Goal: Task Accomplishment & Management: Manage account settings

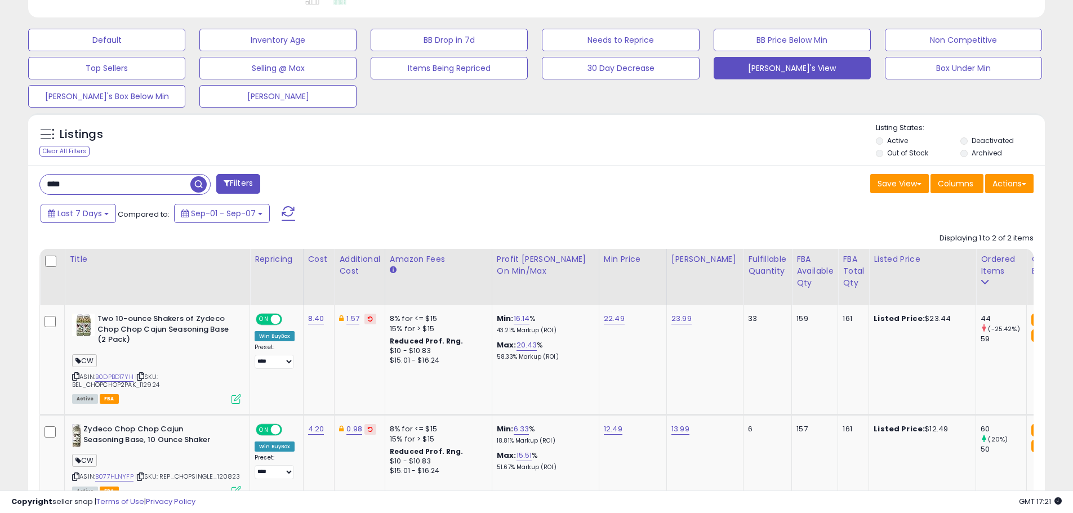
scroll to position [231, 590]
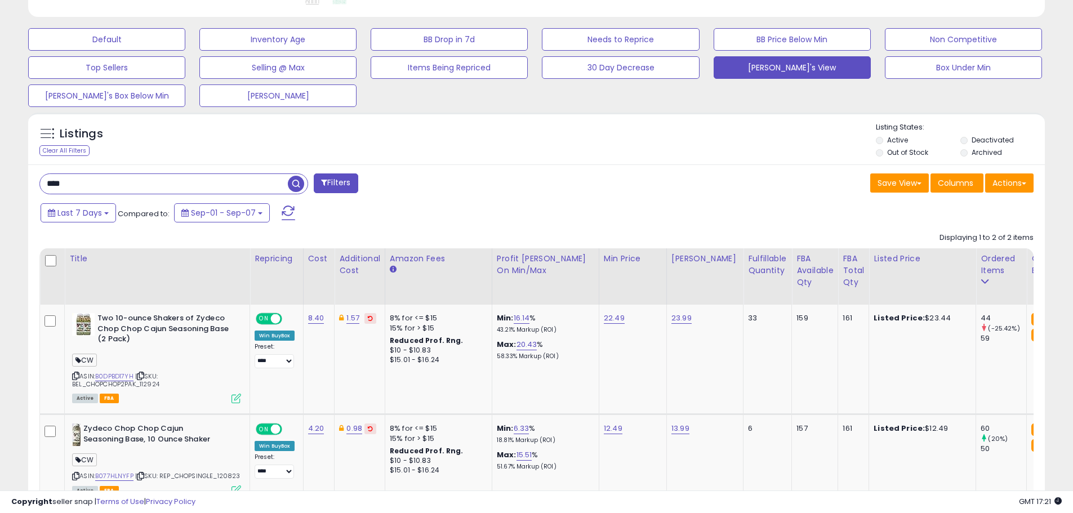
drag, startPoint x: 85, startPoint y: 184, endPoint x: 30, endPoint y: 189, distance: 54.8
click at [33, 189] on div "**** Filters" at bounding box center [284, 185] width 506 height 23
click at [292, 184] on span "button" at bounding box center [296, 184] width 16 height 16
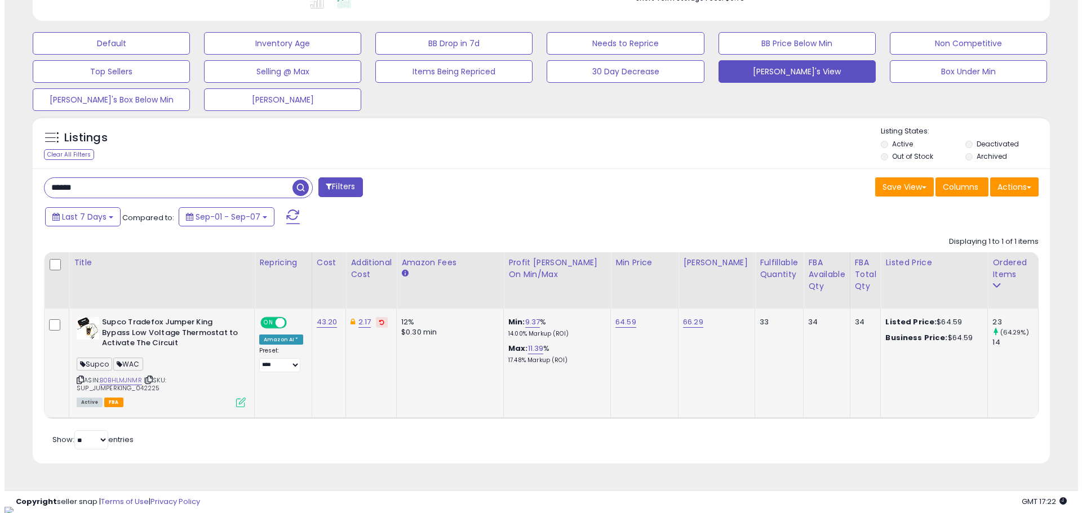
scroll to position [324, 0]
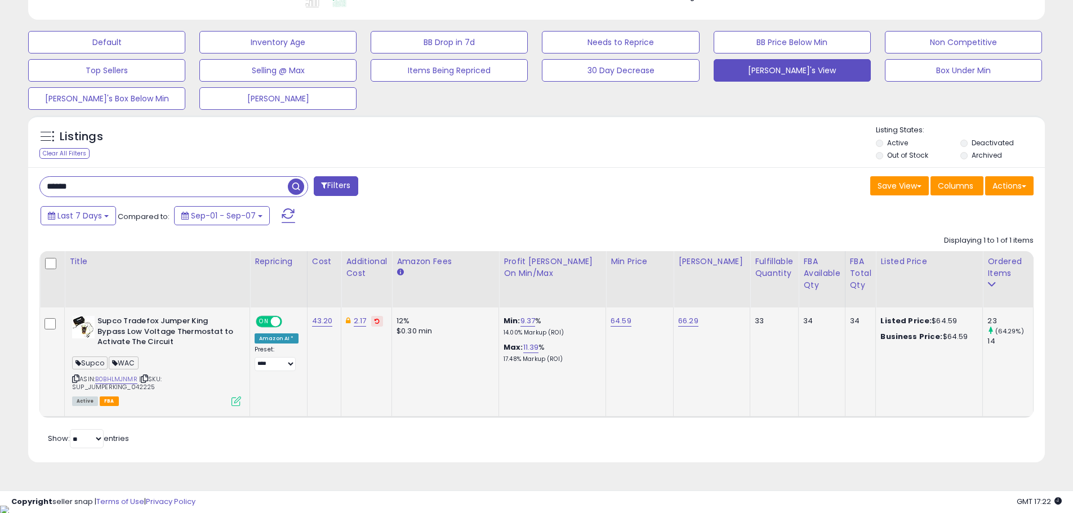
click at [238, 400] on icon at bounding box center [237, 402] width 10 height 10
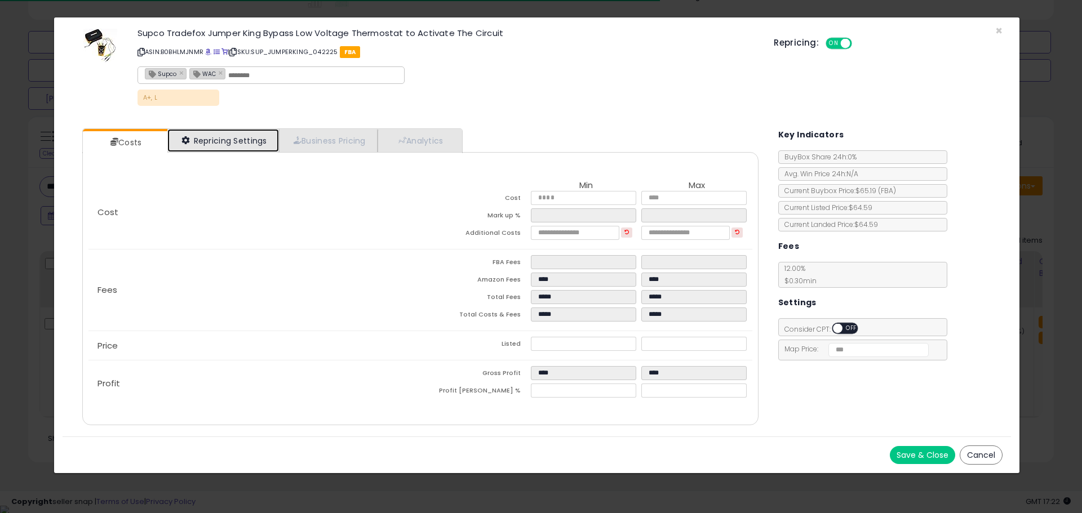
click at [254, 137] on link "Repricing Settings" at bounding box center [223, 140] width 112 height 23
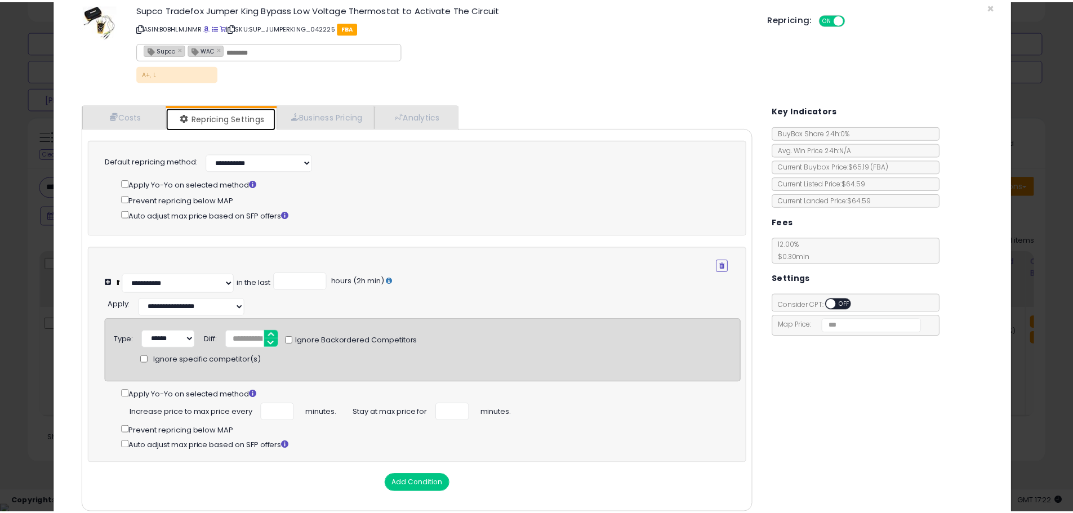
scroll to position [0, 0]
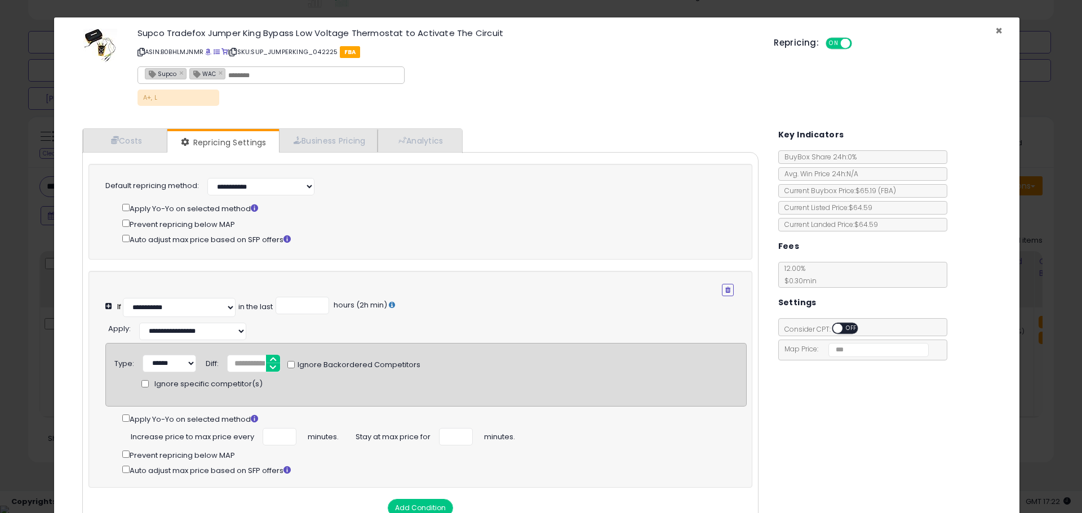
click at [995, 29] on span "×" at bounding box center [998, 31] width 7 height 16
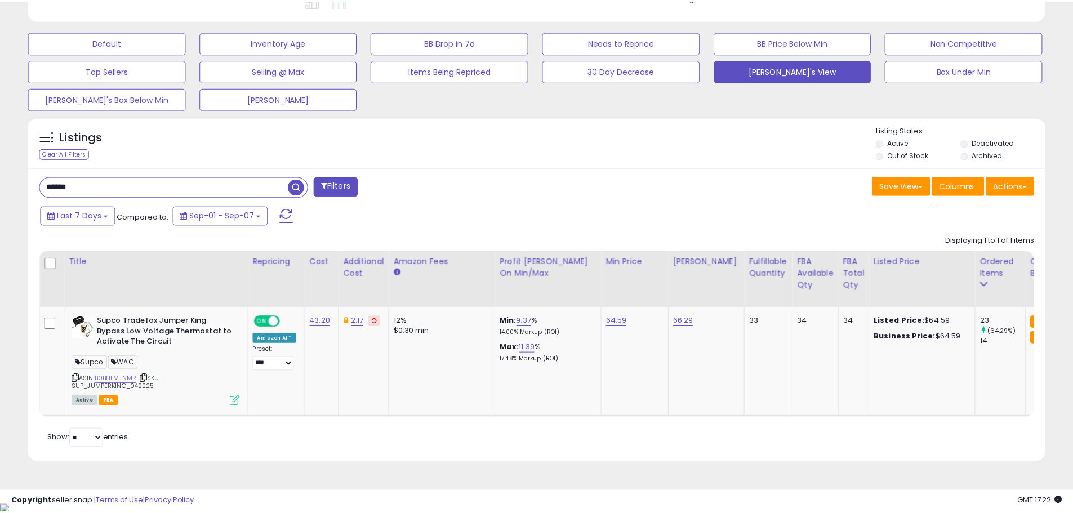
scroll to position [563098, 562739]
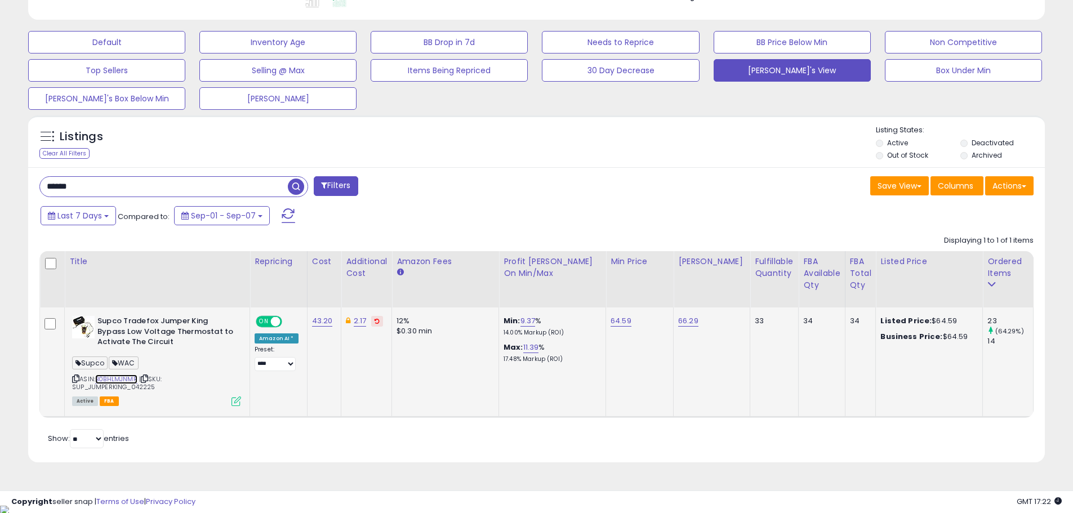
click at [116, 376] on link "B0BHLMJNMR" at bounding box center [116, 380] width 42 height 10
drag, startPoint x: 99, startPoint y: 188, endPoint x: 23, endPoint y: 188, distance: 76.1
click at [23, 188] on div "Listings Clear All Filters" at bounding box center [537, 293] width 1034 height 367
type input "*********"
click at [299, 188] on span "button" at bounding box center [296, 187] width 16 height 16
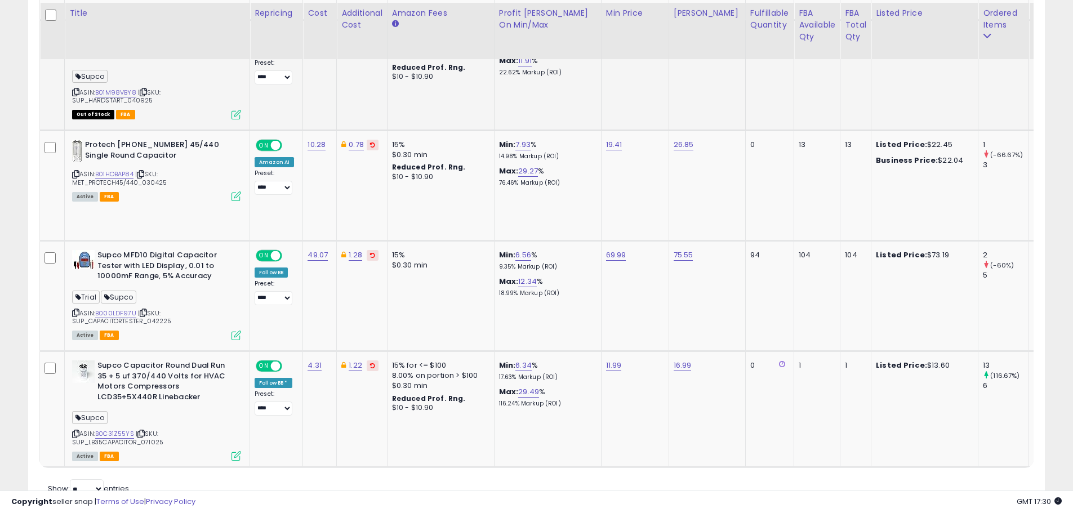
scroll to position [771, 0]
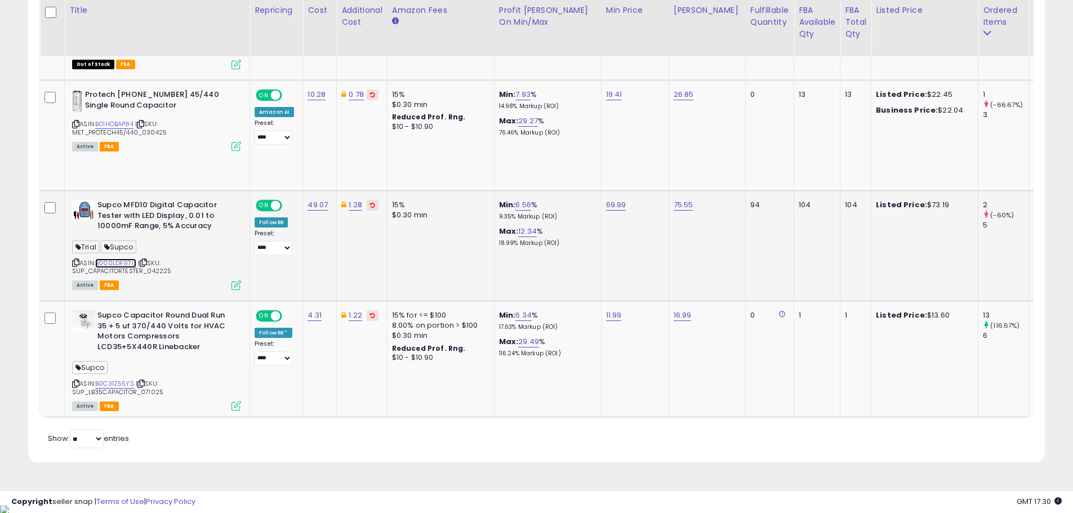
click at [126, 263] on link "B000LDF97U" at bounding box center [115, 264] width 41 height 10
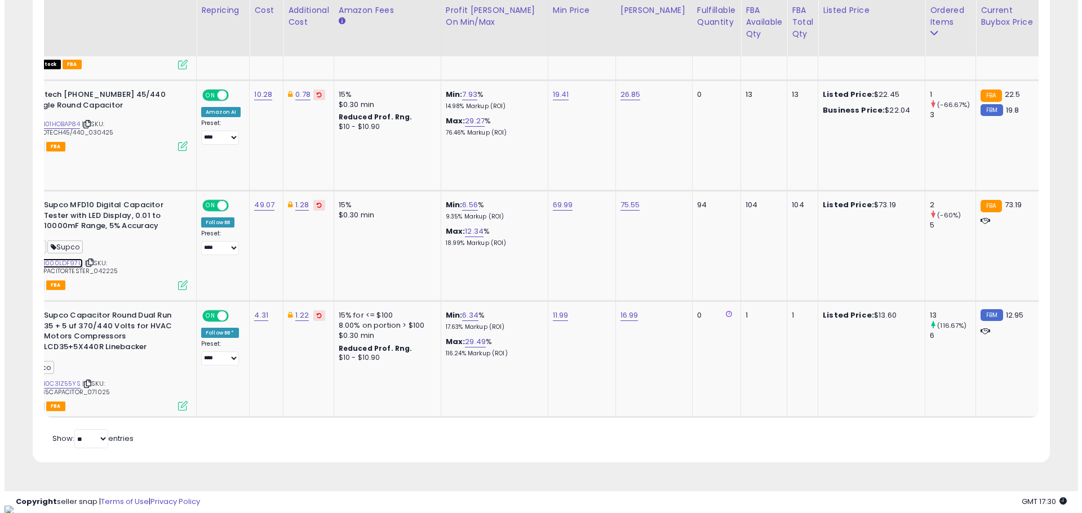
scroll to position [0, 0]
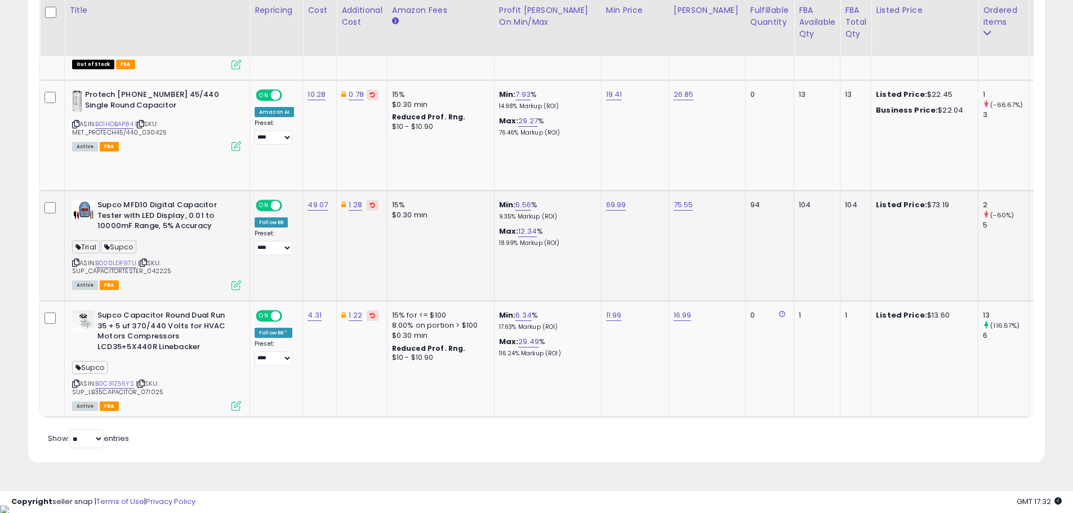
click at [234, 284] on icon at bounding box center [237, 286] width 10 height 10
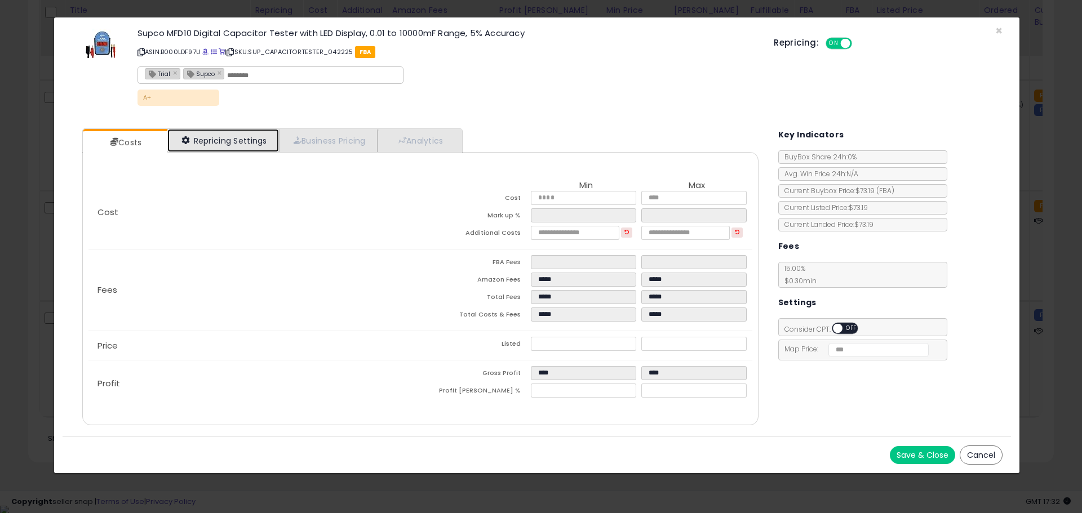
click at [245, 135] on link "Repricing Settings" at bounding box center [223, 140] width 112 height 23
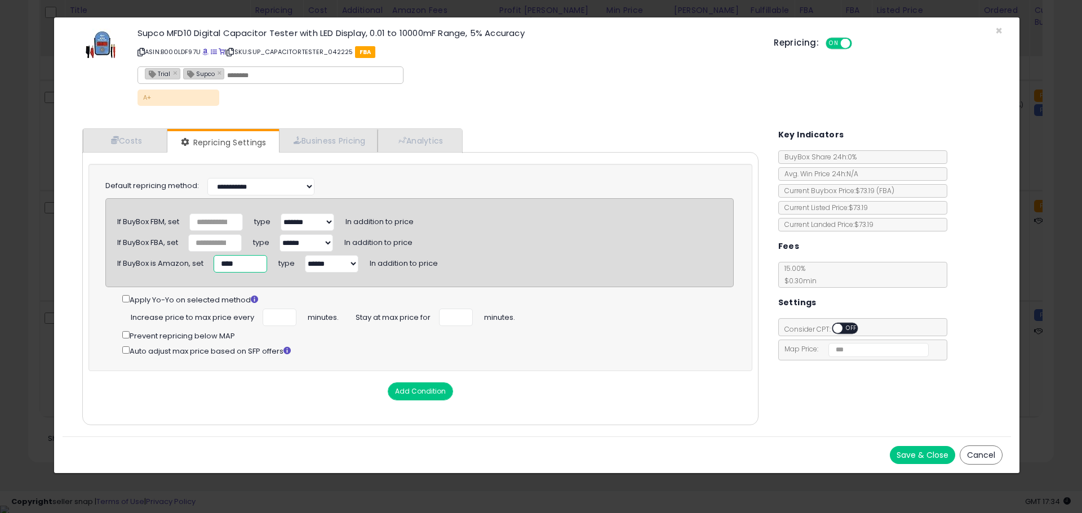
click at [237, 260] on input "****" at bounding box center [241, 263] width 54 height 17
type input "****"
drag, startPoint x: 265, startPoint y: 314, endPoint x: 286, endPoint y: 315, distance: 20.9
click at [286, 315] on input "***" at bounding box center [280, 317] width 34 height 17
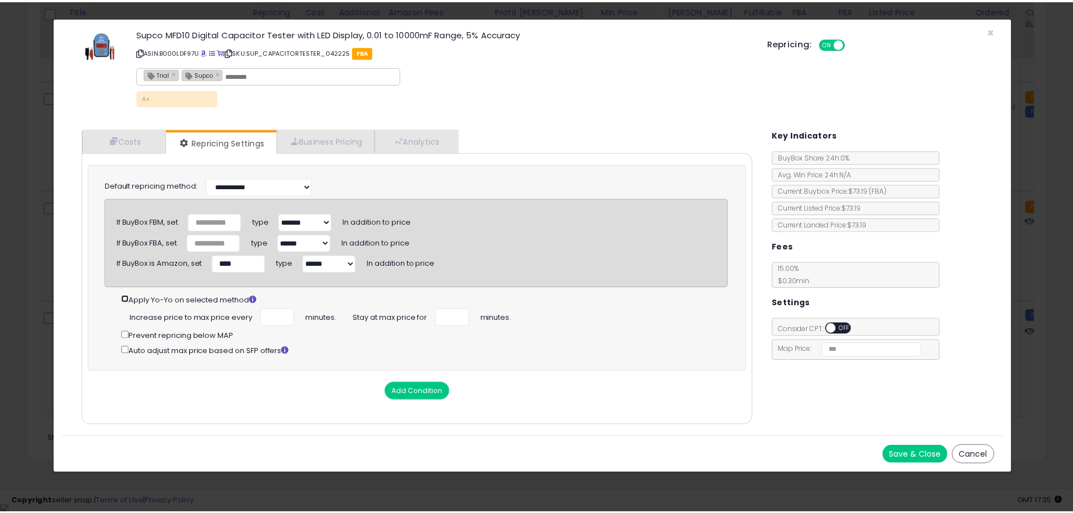
scroll to position [0, 0]
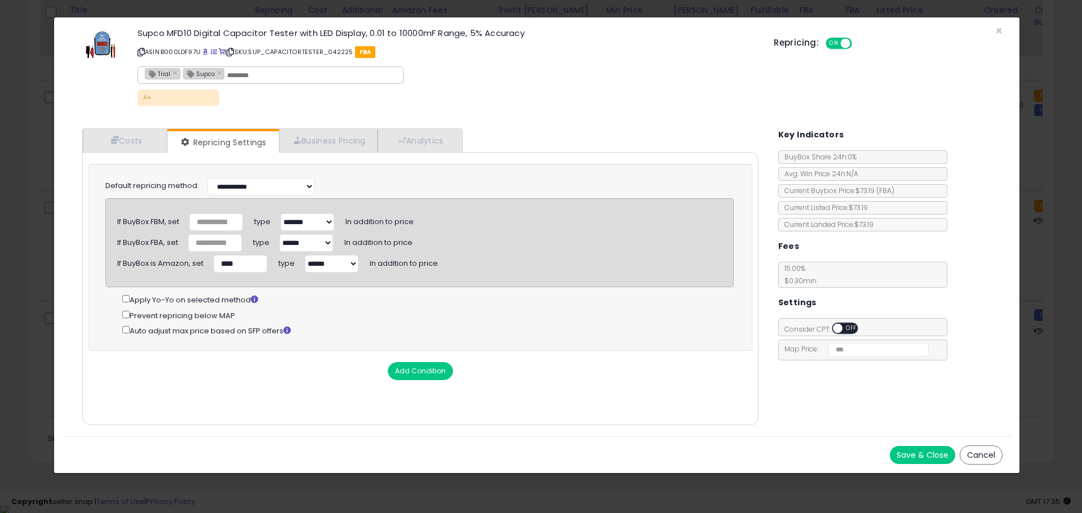
click at [920, 454] on button "Save & Close" at bounding box center [921, 455] width 65 height 18
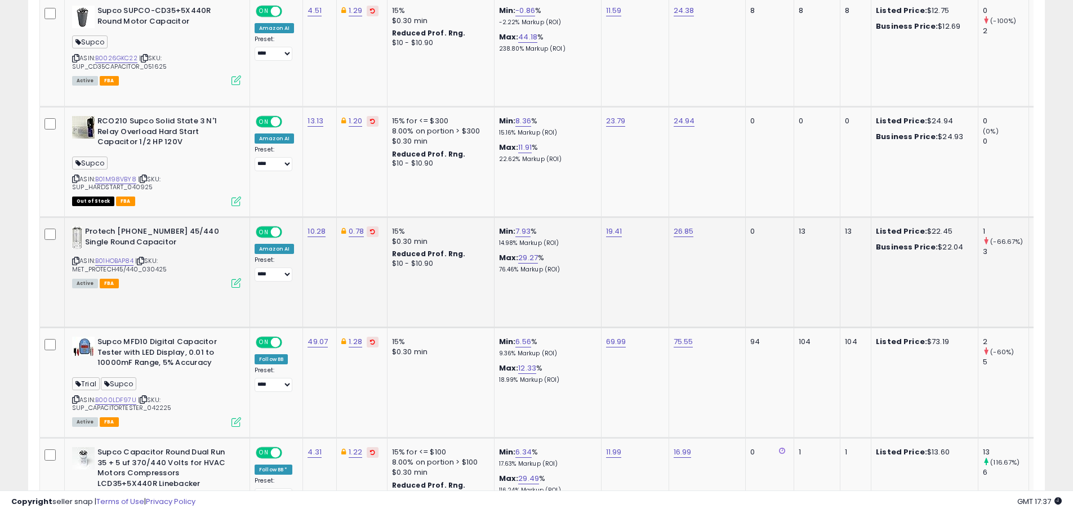
scroll to position [377, 0]
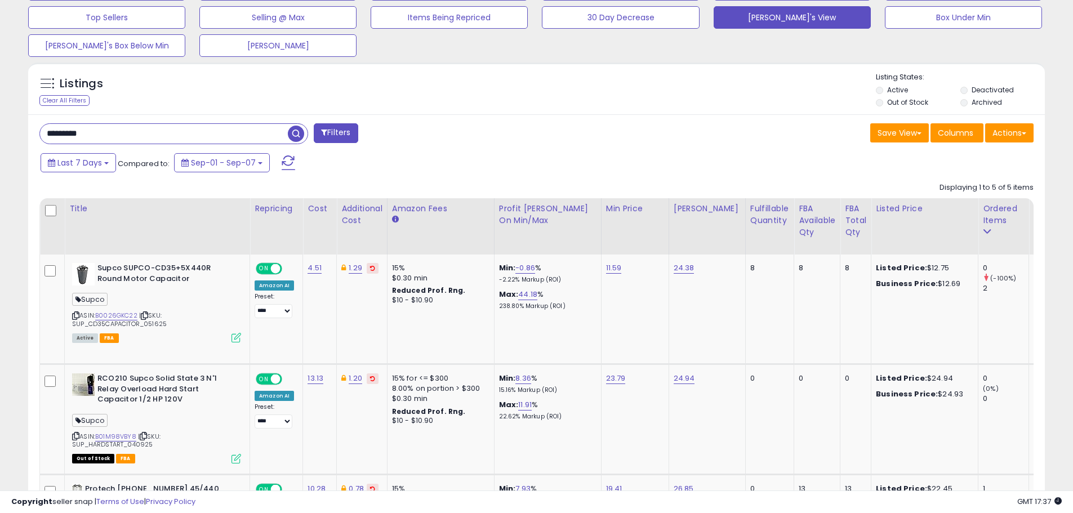
click at [99, 135] on input "*********" at bounding box center [164, 134] width 248 height 20
drag, startPoint x: 112, startPoint y: 131, endPoint x: 26, endPoint y: 134, distance: 85.7
click at [28, 135] on div "Listings Clear All Filters" at bounding box center [537, 464] width 1034 height 815
type input "*****"
click at [296, 134] on span "button" at bounding box center [296, 134] width 16 height 16
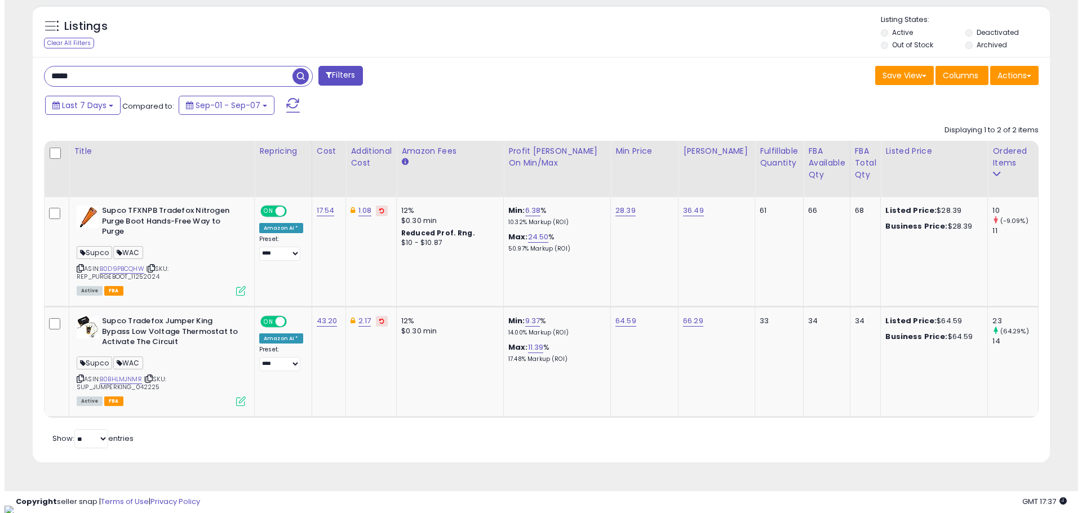
scroll to position [231, 590]
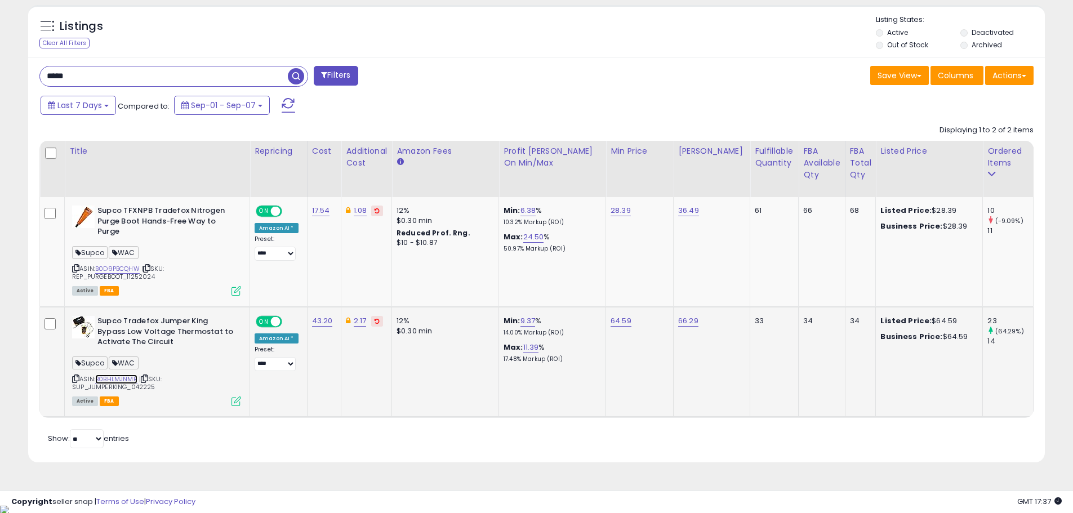
click at [113, 377] on link "B0BHLMJNMR" at bounding box center [116, 380] width 42 height 10
click at [118, 267] on link "B0D9PBCQHW" at bounding box center [117, 269] width 45 height 10
click at [234, 290] on icon at bounding box center [237, 291] width 10 height 10
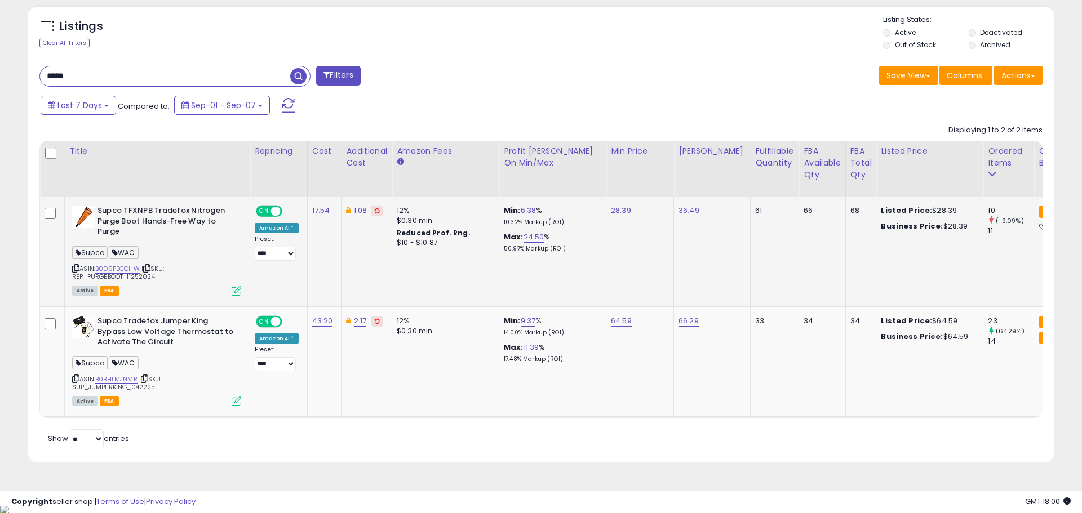
scroll to position [231, 595]
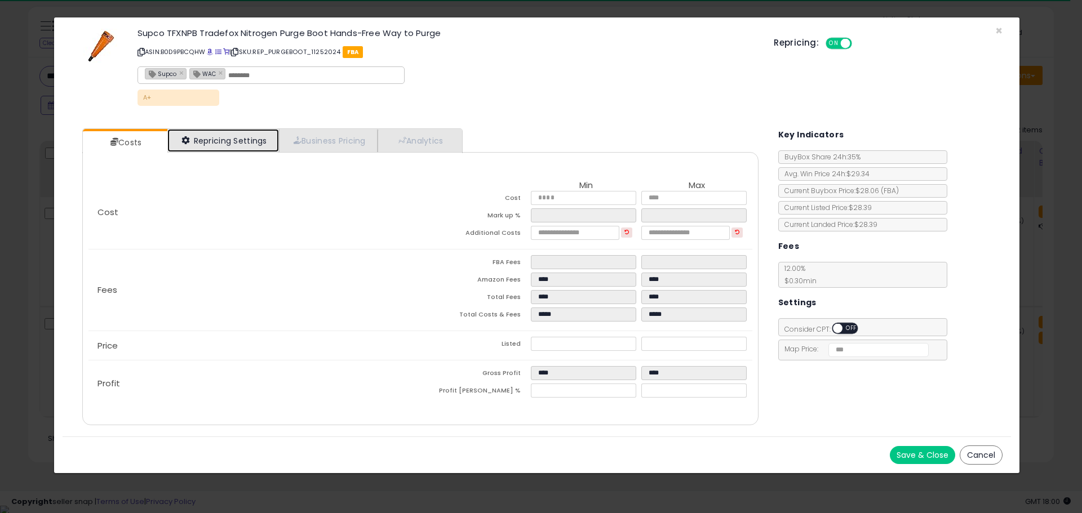
click at [226, 144] on link "Repricing Settings" at bounding box center [223, 140] width 112 height 23
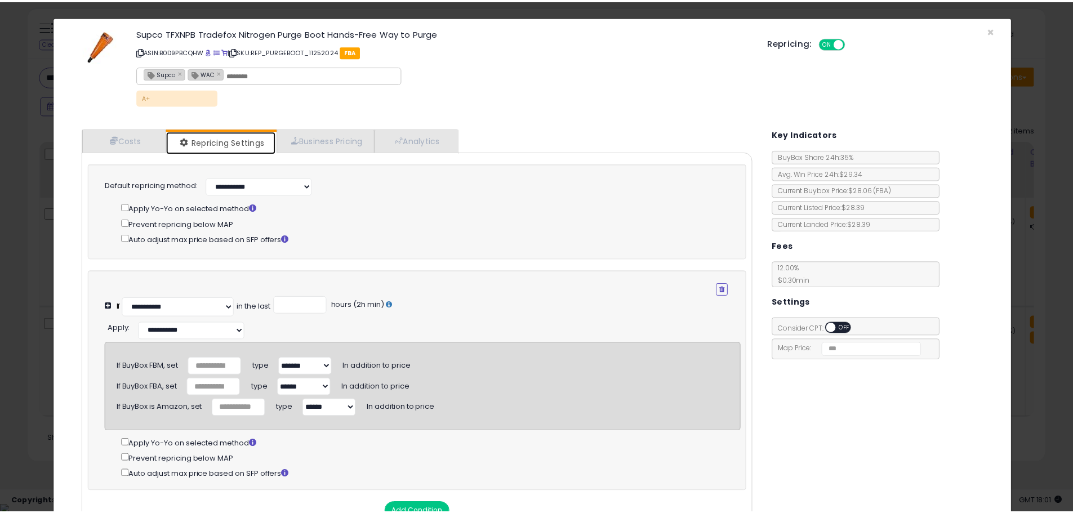
scroll to position [0, 0]
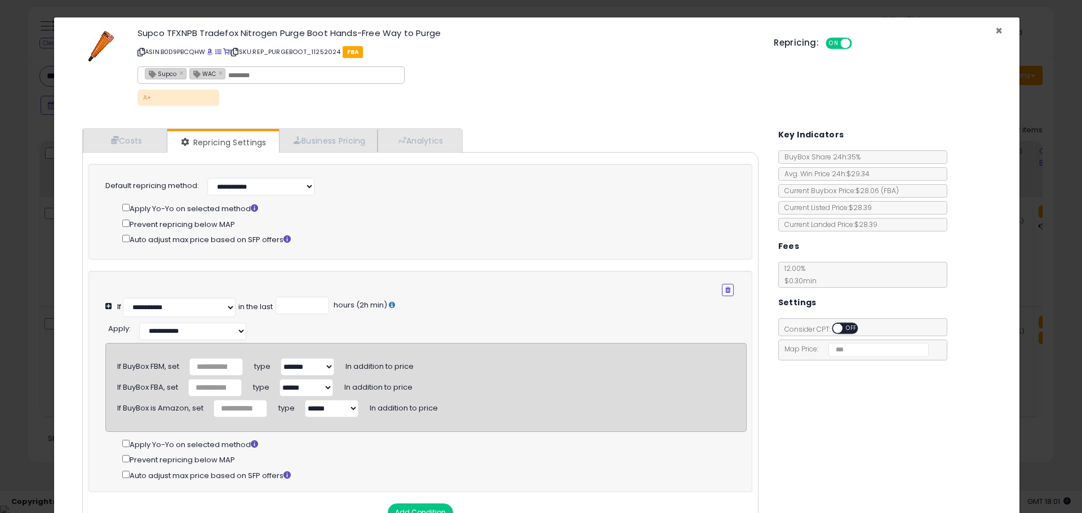
click at [995, 29] on span "×" at bounding box center [998, 31] width 7 height 16
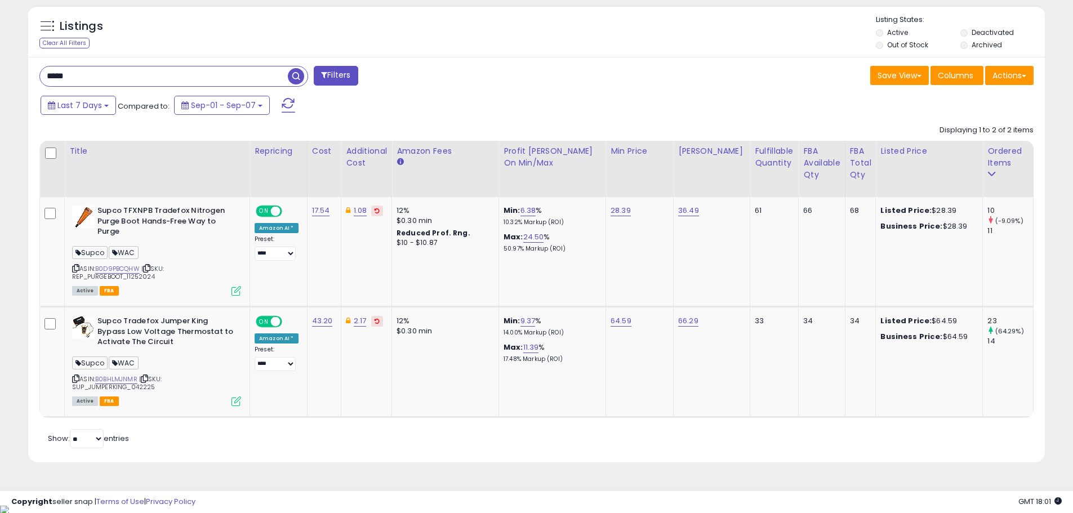
scroll to position [563098, 562739]
